Goal: Check status: Check status

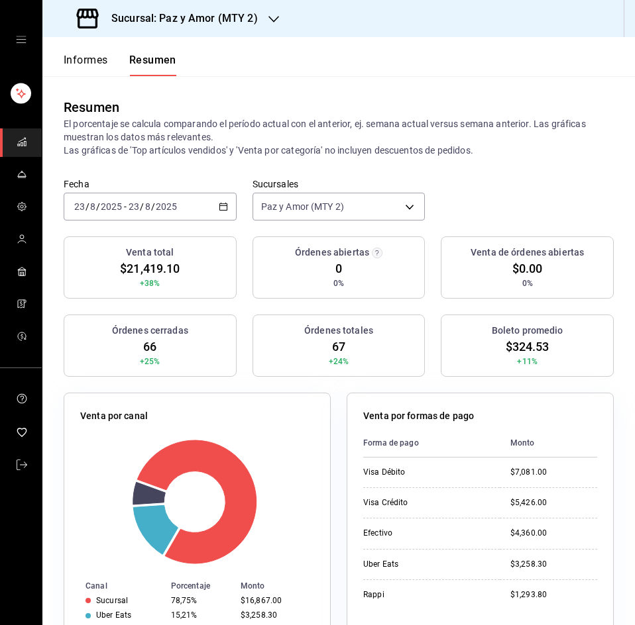
click at [198, 18] on font "Sucursal: Paz y Amor (MTY 2)" at bounding box center [184, 18] width 146 height 13
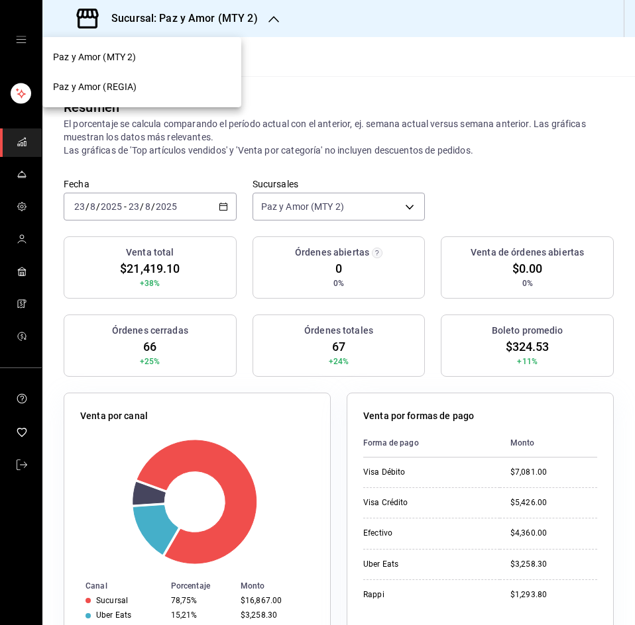
click at [137, 91] on div "Paz y Amor (REGIA)" at bounding box center [142, 87] width 178 height 14
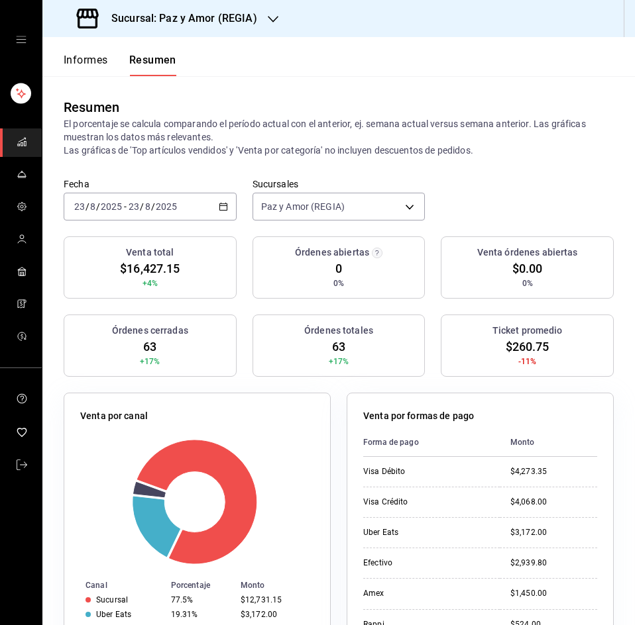
click at [218, 201] on div "[DATE] [DATE] - [DATE] [DATE]" at bounding box center [150, 207] width 173 height 28
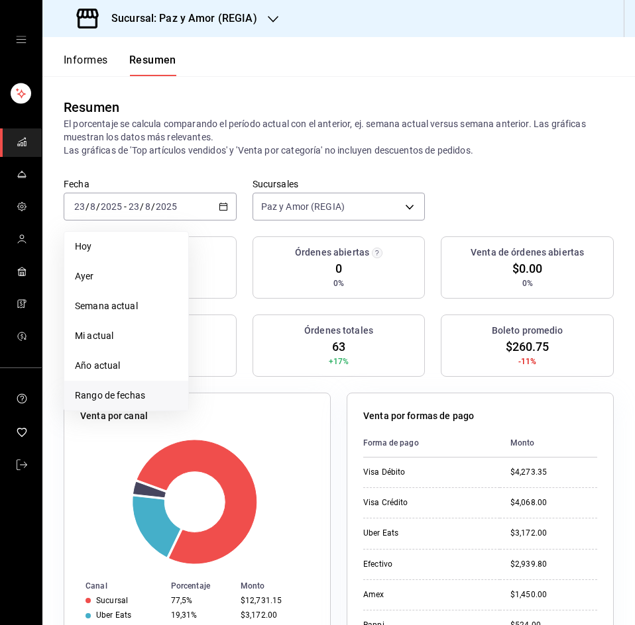
click at [103, 406] on li "Rango de fechas" at bounding box center [126, 396] width 124 height 30
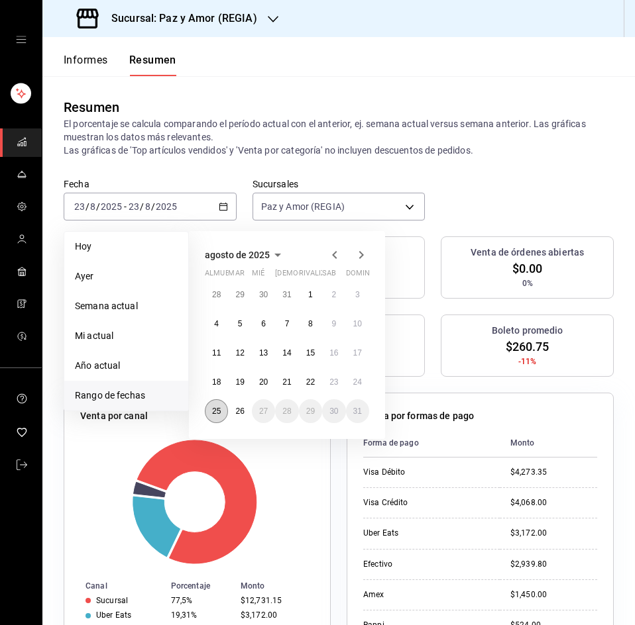
click at [217, 410] on font "25" at bounding box center [216, 411] width 9 height 9
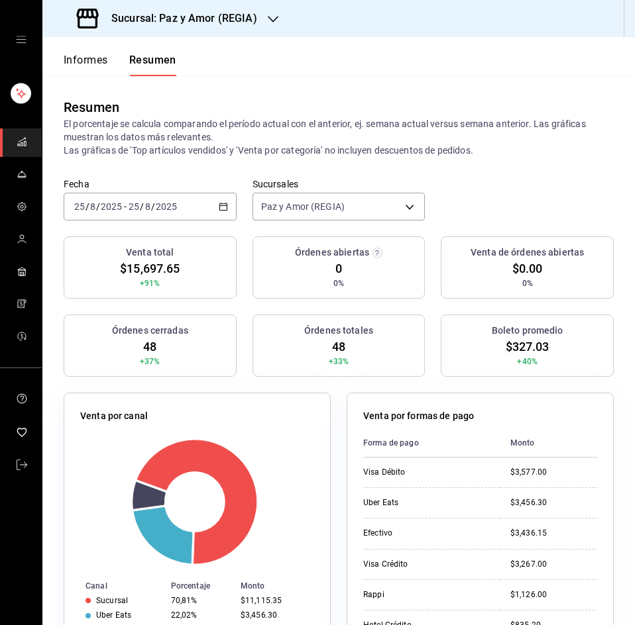
click at [586, 430] on th "Monto" at bounding box center [547, 443] width 97 height 29
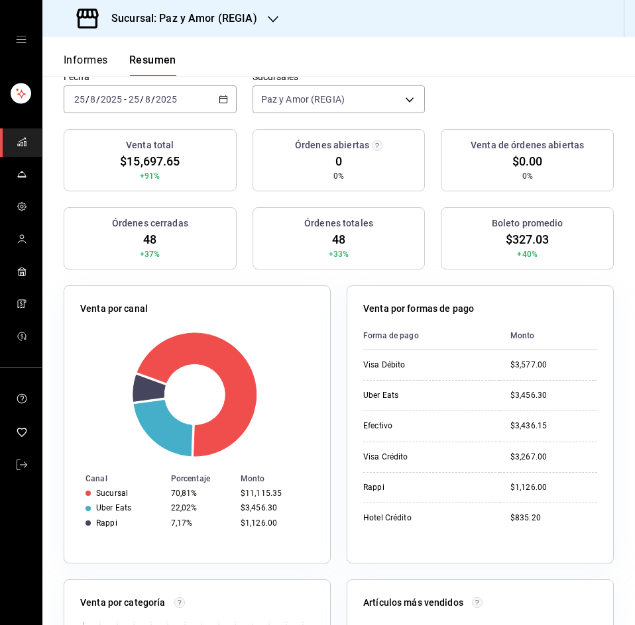
scroll to position [132, 0]
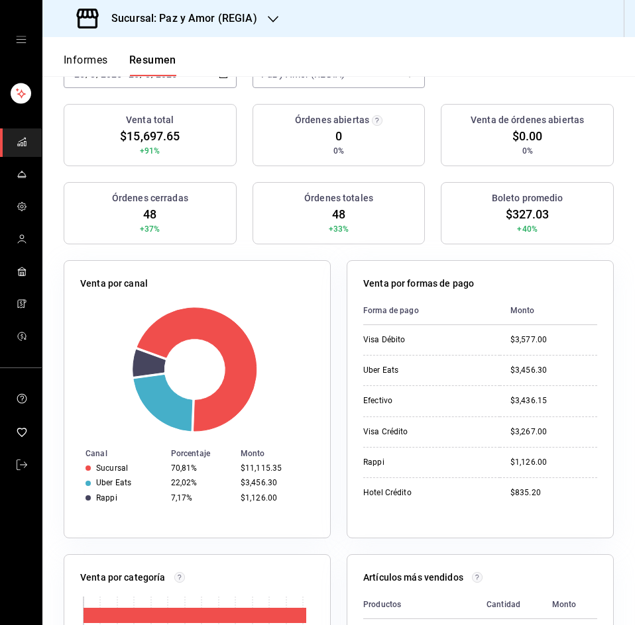
click at [185, 19] on font "Sucursal: Paz y Amor (REGIA)" at bounding box center [184, 18] width 146 height 13
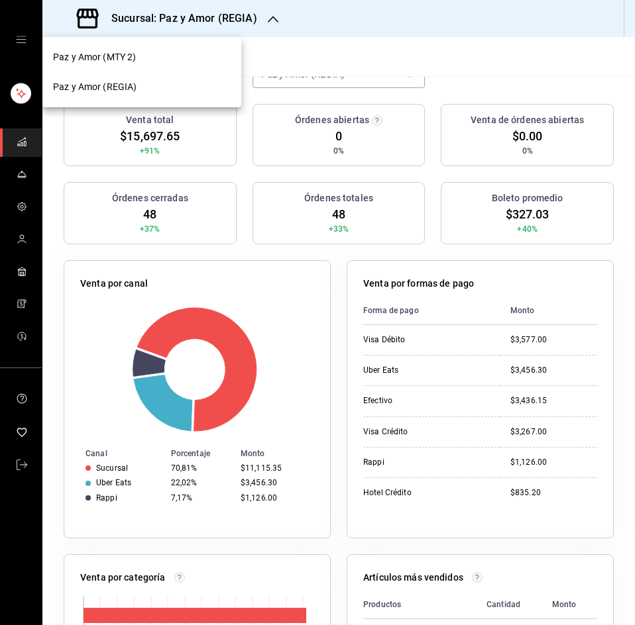
click at [141, 60] on div "Paz y Amor (MTY 2)" at bounding box center [142, 57] width 178 height 14
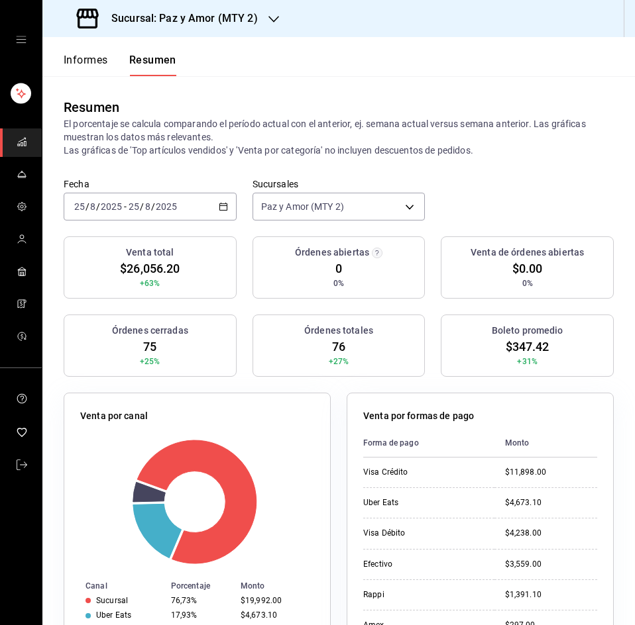
click at [168, 17] on font "Sucursal: Paz y Amor (MTY 2)" at bounding box center [184, 18] width 146 height 13
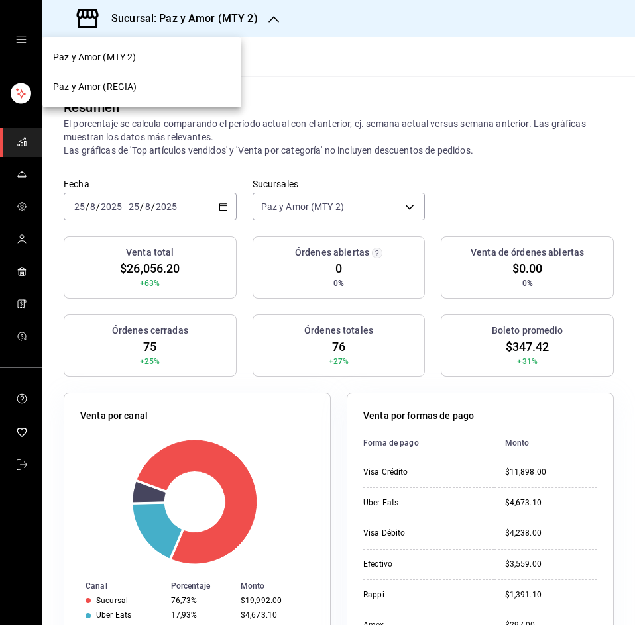
click at [358, 42] on div at bounding box center [317, 312] width 635 height 625
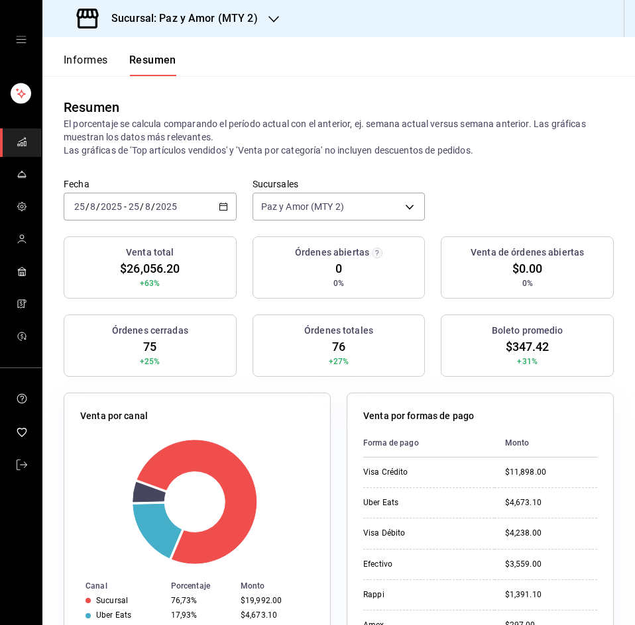
click at [582, 413] on div "Venta por formas de pago" at bounding box center [480, 418] width 234 height 19
